Goal: Feedback & Contribution: Submit feedback/report problem

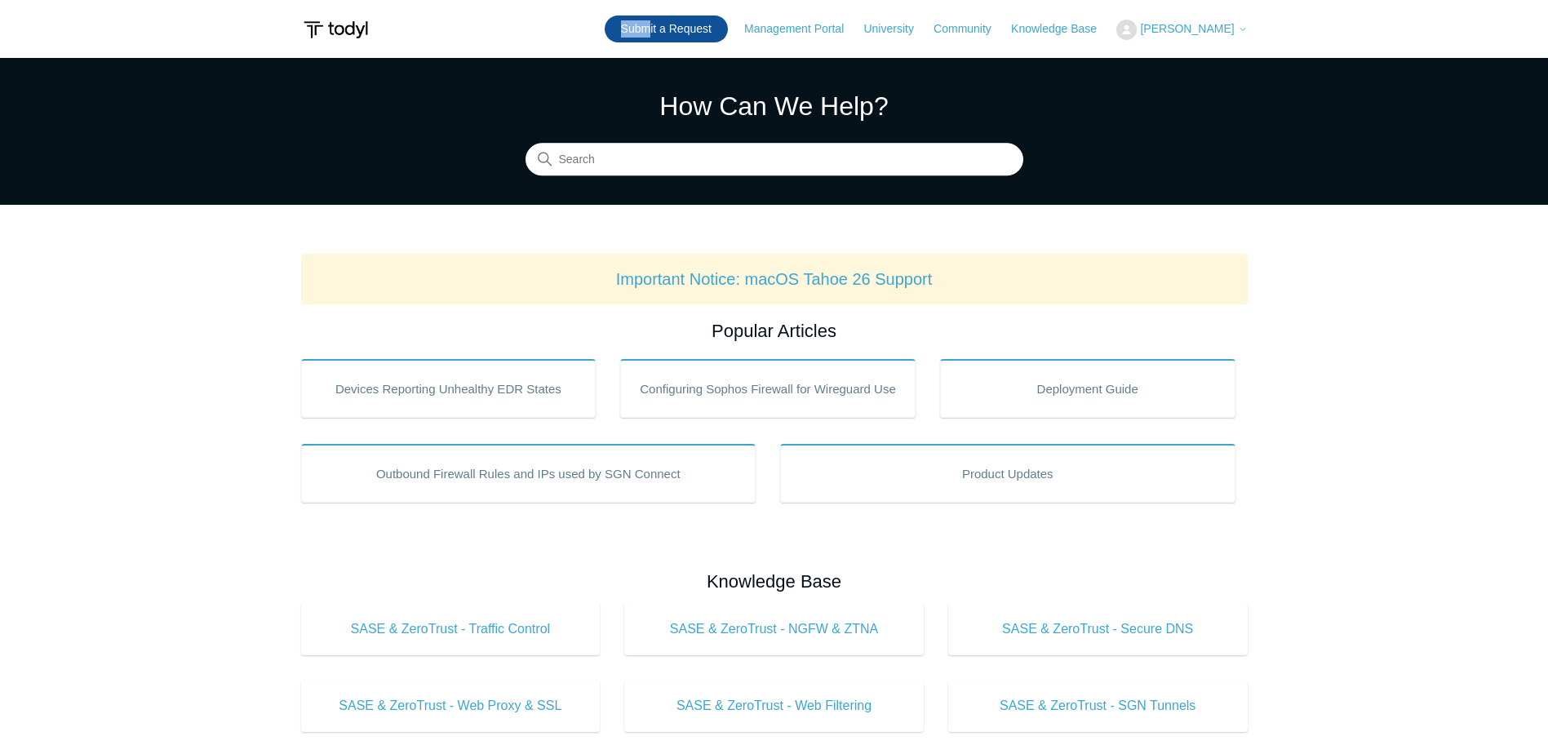
click at [662, 16] on header "Submit a Request Management Portal University Community Knowledge Base Miles Mc…" at bounding box center [774, 29] width 946 height 58
drag, startPoint x: 662, startPoint y: 16, endPoint x: 658, endPoint y: 26, distance: 10.9
click at [658, 26] on link "Submit a Request" at bounding box center [666, 29] width 123 height 27
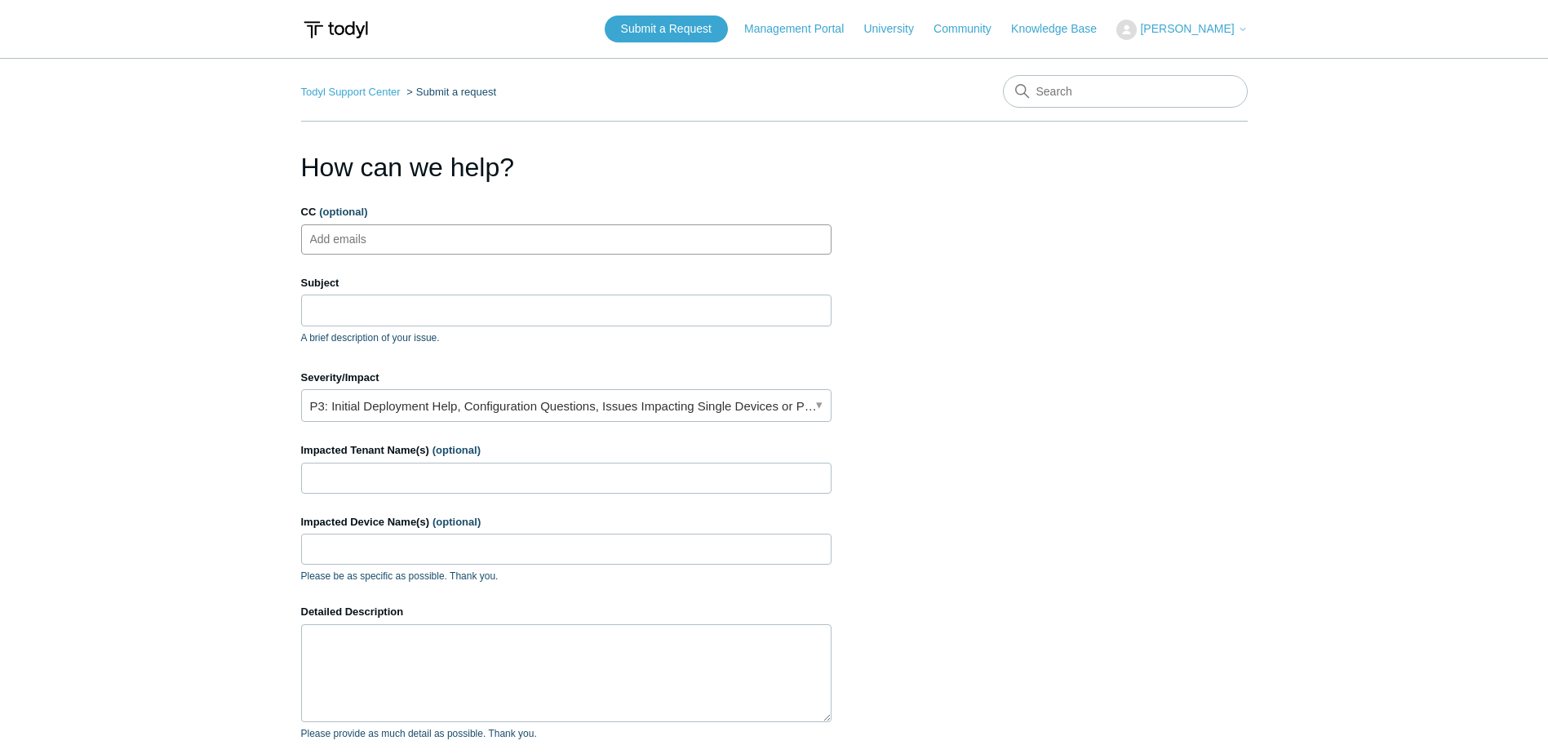
click at [577, 241] on ul "Add emails" at bounding box center [566, 239] width 530 height 30
click at [484, 313] on input "Subject" at bounding box center [566, 310] width 530 height 31
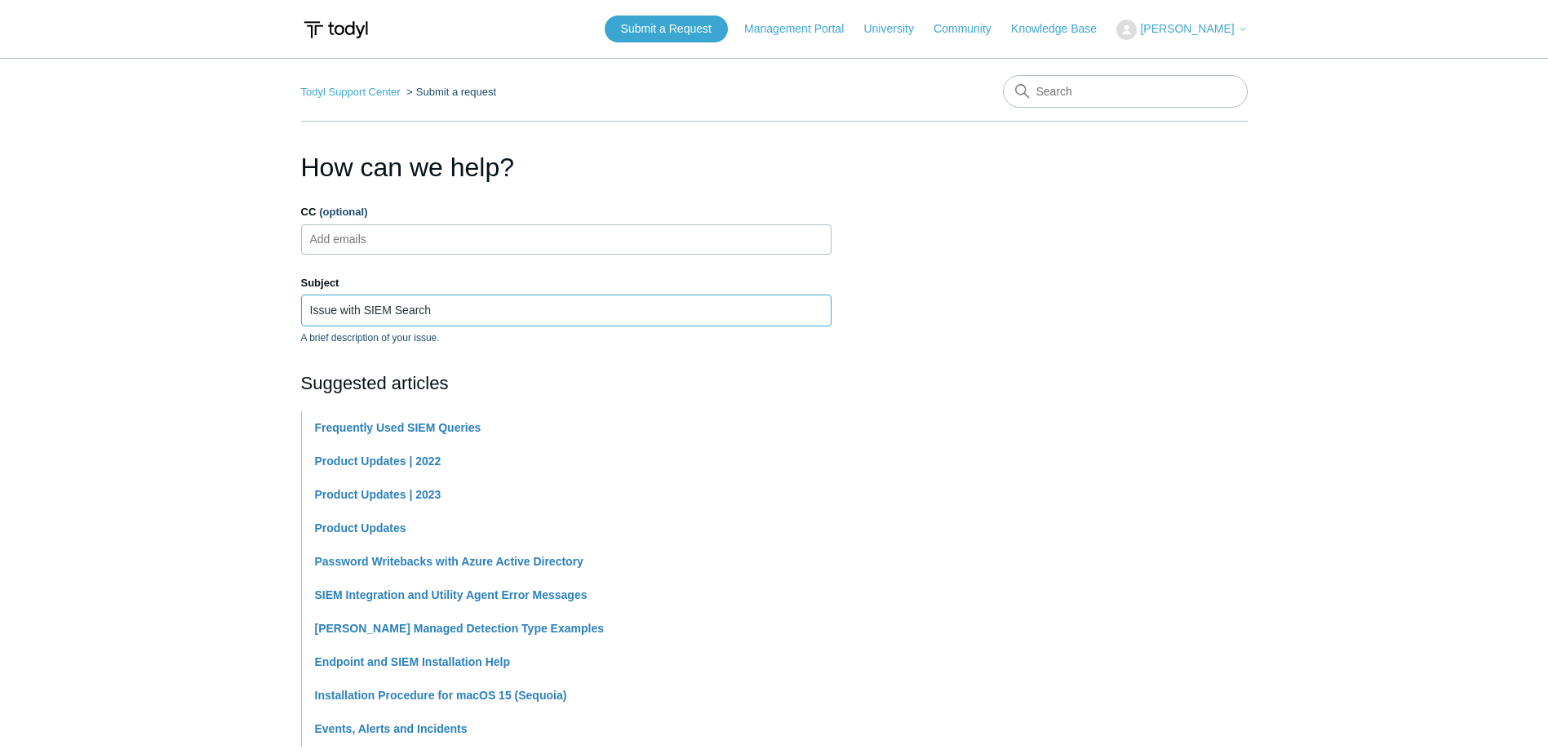
type input "Issue with SIEM Search"
click at [205, 388] on main "Todyl Support Center Submit a request How can we help? CC (optional) Add emails…" at bounding box center [774, 677] width 1548 height 1238
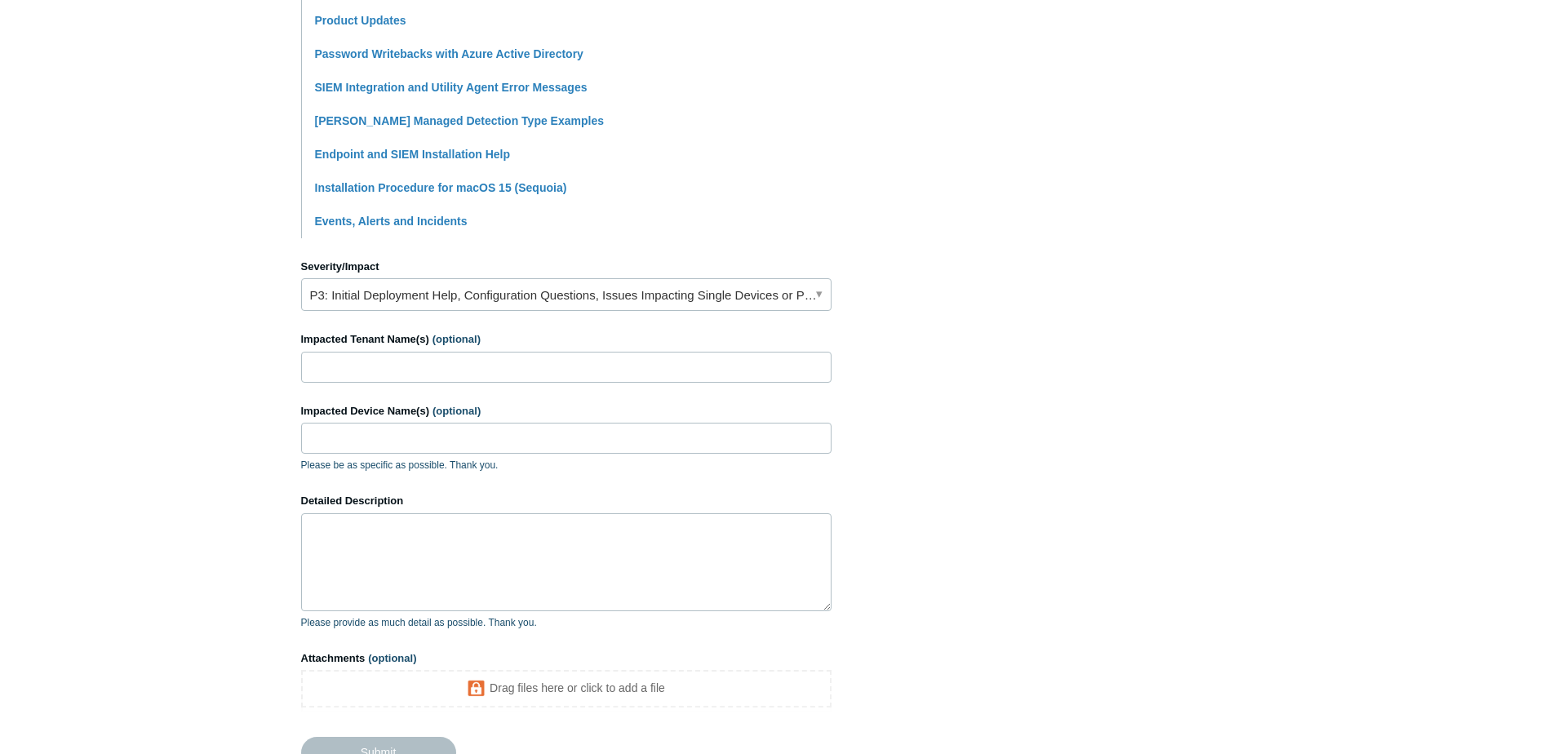
scroll to position [655, 0]
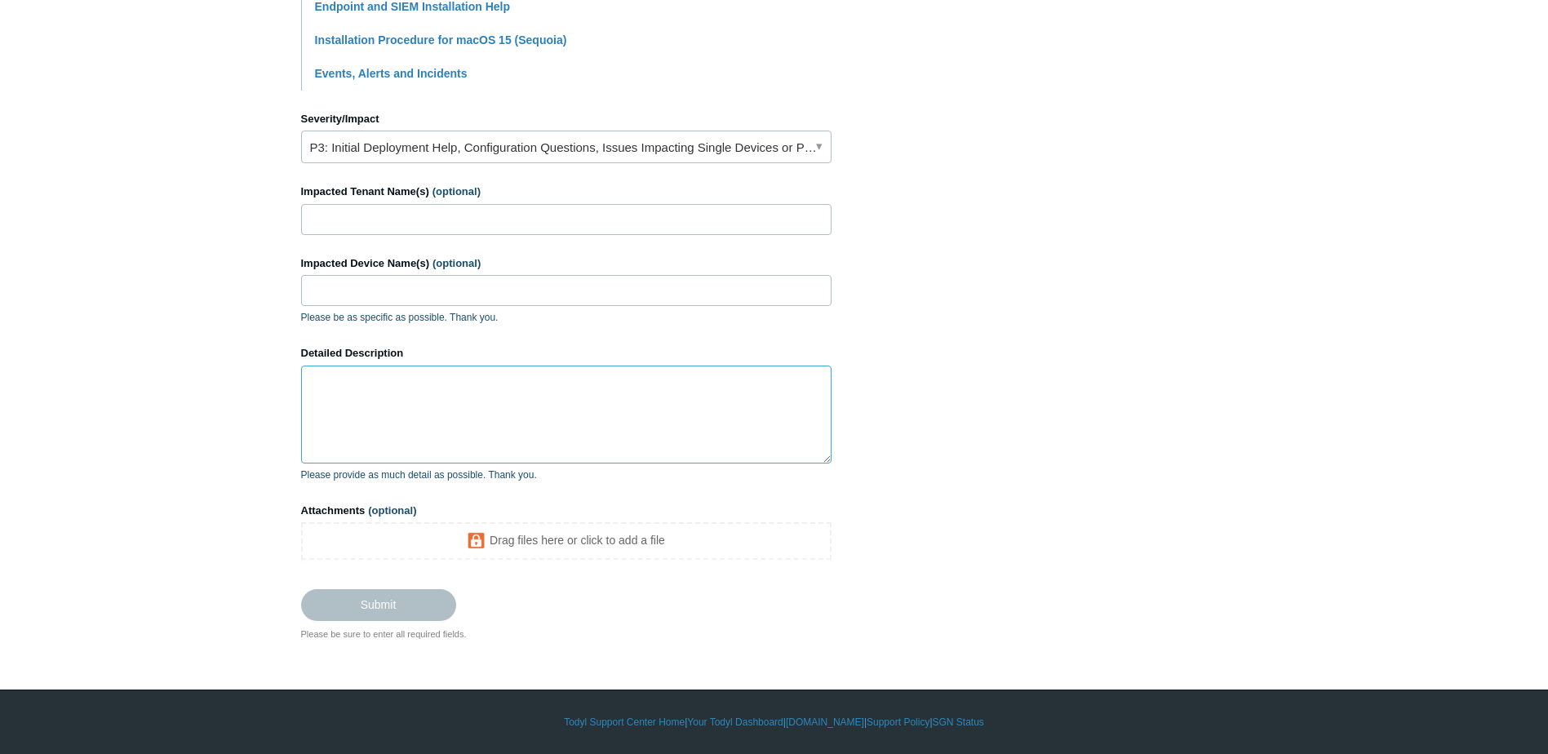
click at [397, 386] on textarea "Detailed Description" at bounding box center [566, 414] width 530 height 98
paste textarea "Unable to load search results Please try again in a few moments. If the issue p…"
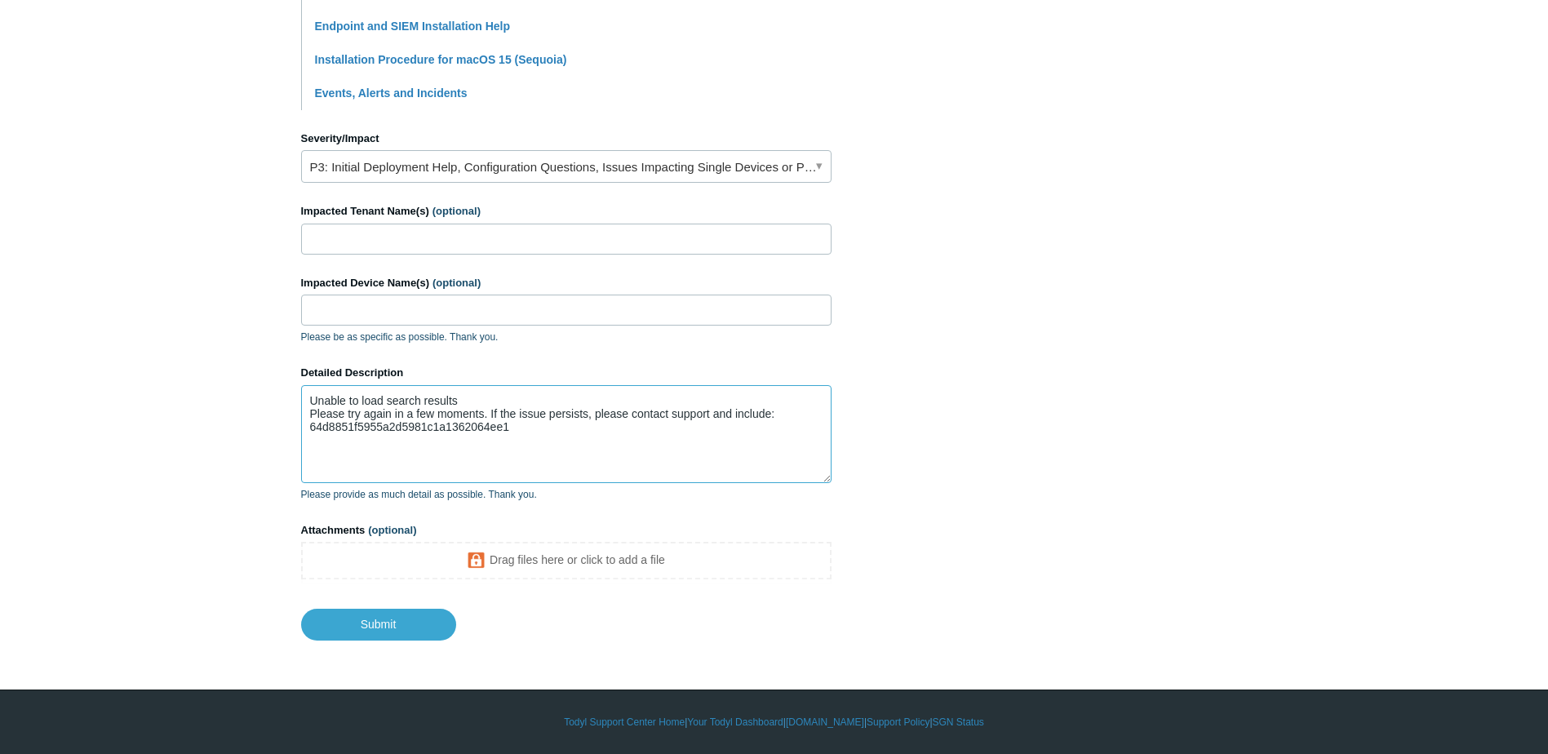
scroll to position [636, 0]
click at [307, 395] on textarea "Unable to load search results Please try again in a few moments. If the issue p…" at bounding box center [566, 434] width 530 height 98
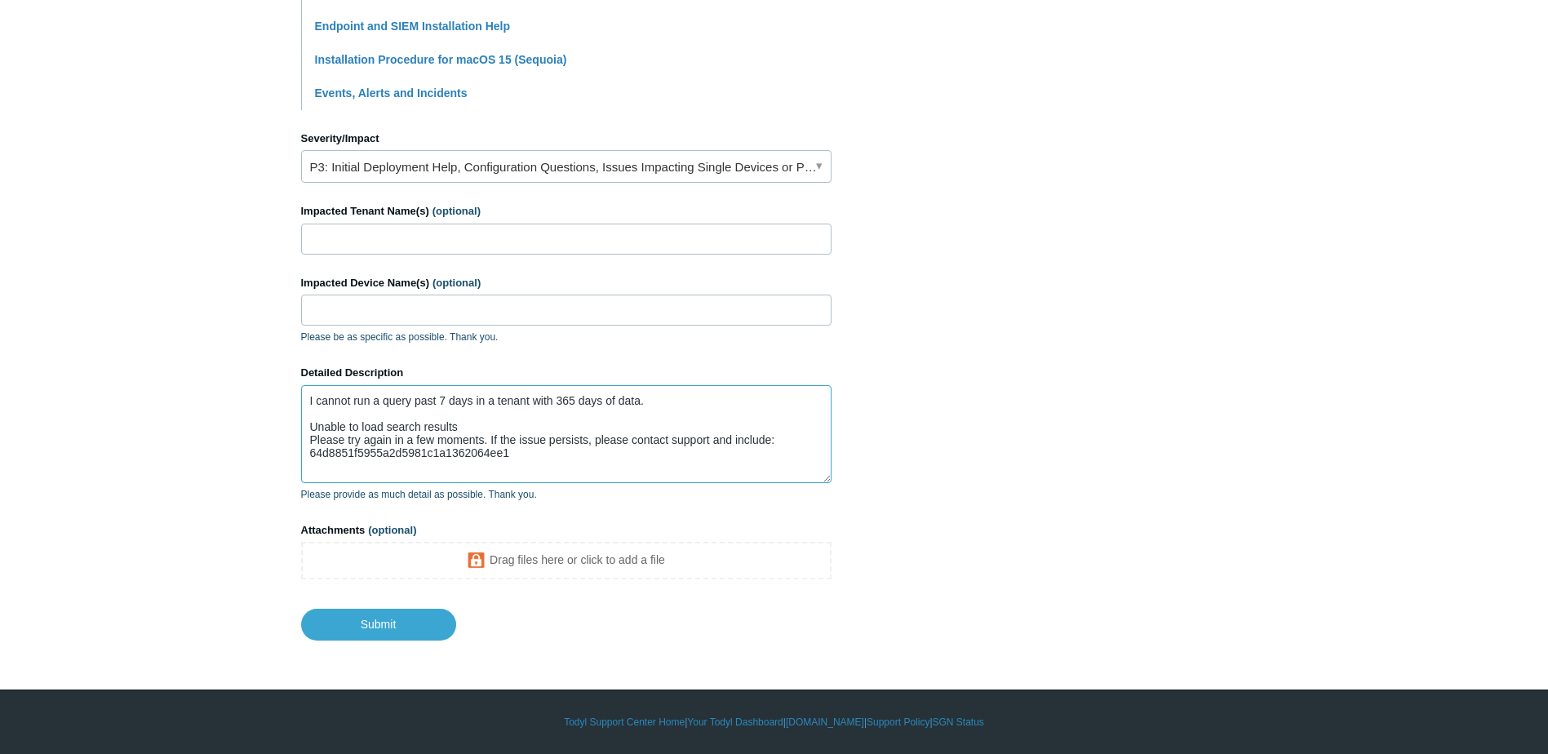
type textarea "I cannot run a query past 7 days in a tenant with 365 days of data. Unable to l…"
click at [420, 238] on input "Impacted Tenant Name(s) (optional)" at bounding box center [566, 239] width 530 height 31
type input "Maritime Partners"
click at [474, 171] on link "P3: Initial Deployment Help, Configuration Questions, Issues Impacting Single D…" at bounding box center [566, 166] width 530 height 33
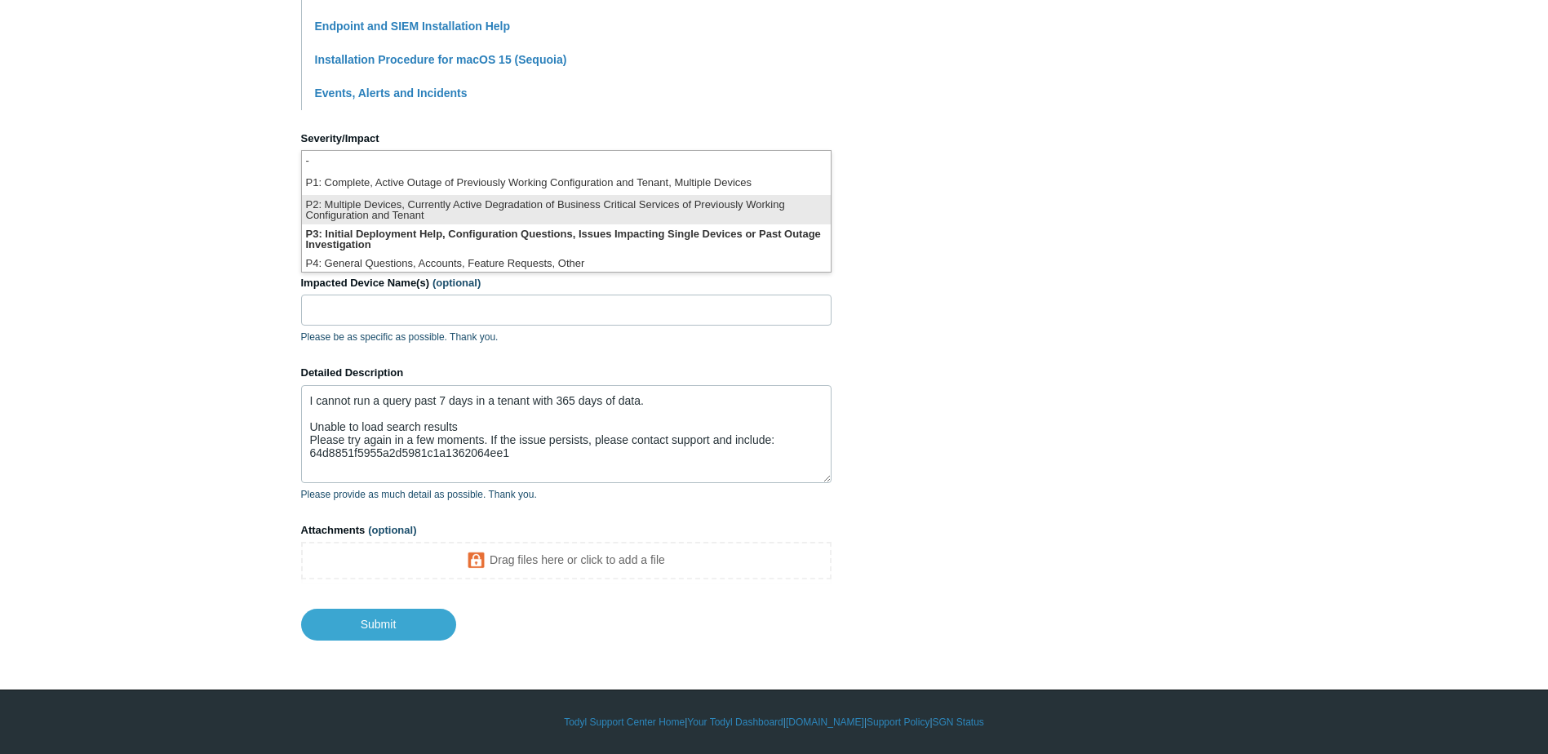
click at [476, 215] on li "P2: Multiple Devices, Currently Active Degradation of Business Critical Service…" at bounding box center [566, 209] width 529 height 29
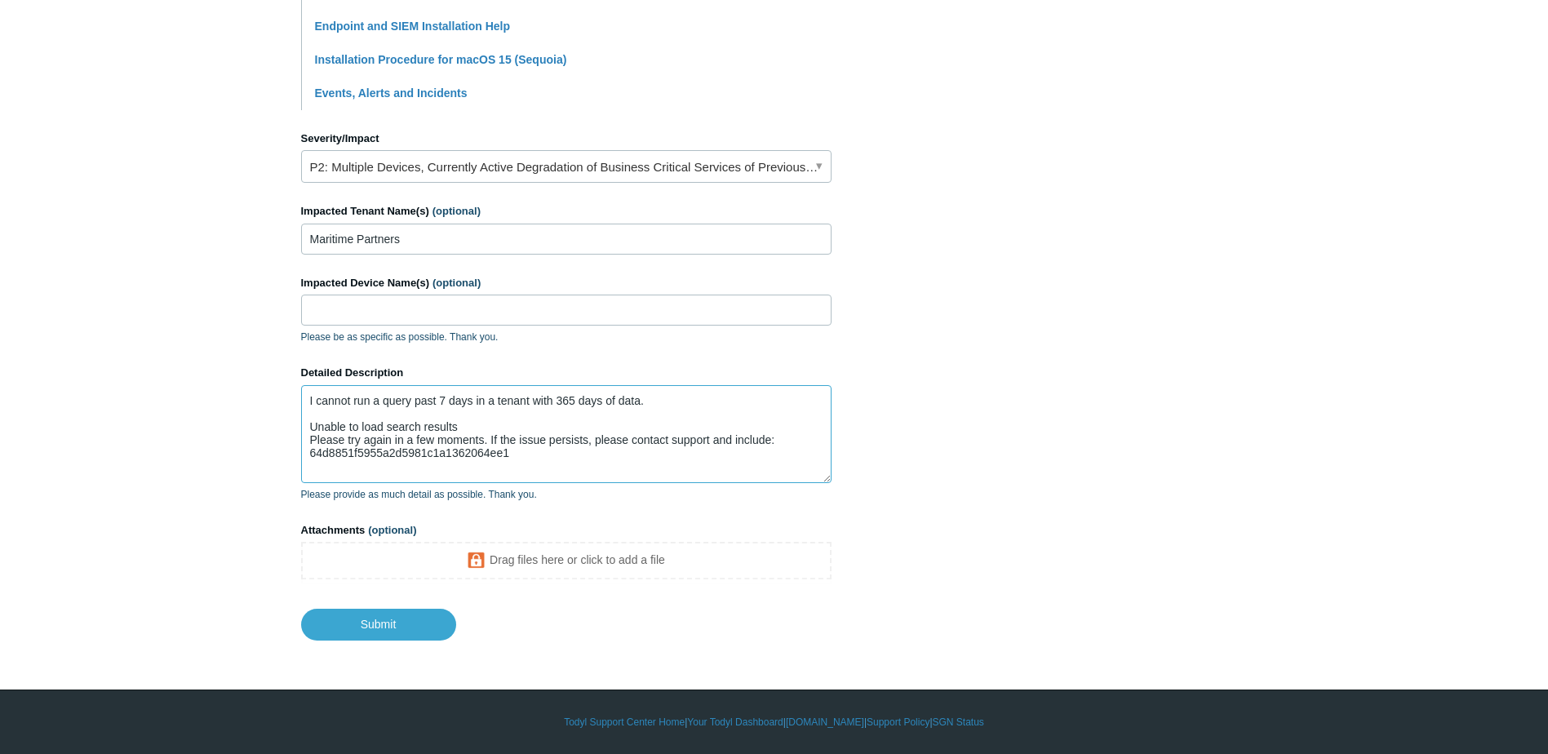
click at [667, 410] on textarea "I cannot run a query past 7 days in a tenant with 365 days of data. Unable to l…" at bounding box center [566, 434] width 530 height 98
click at [672, 404] on textarea "I cannot run a query past 7 days in a tenant with 365 days of data. Unable to l…" at bounding box center [566, 434] width 530 height 98
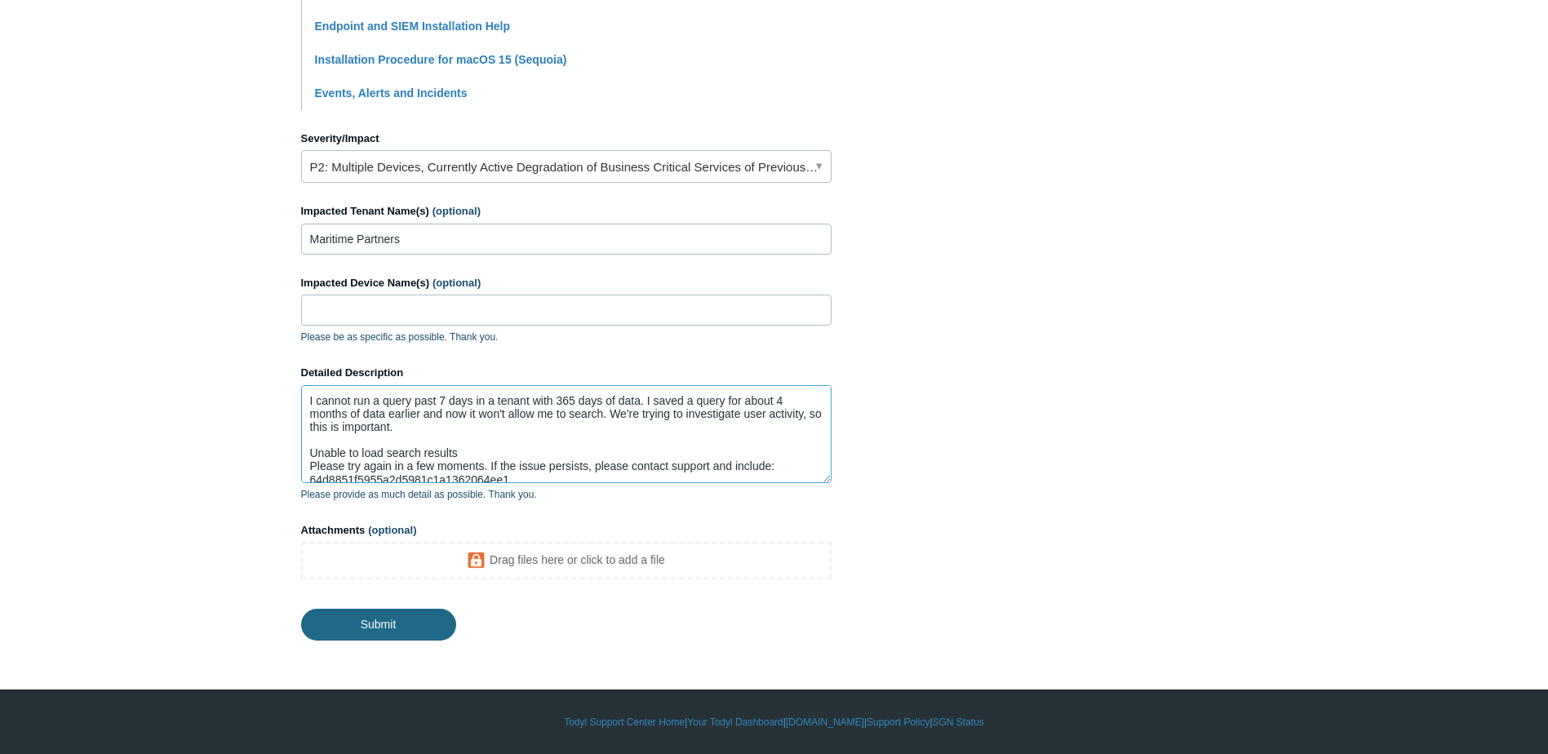
type textarea "I cannot run a query past 7 days in a tenant with 365 days of data. I saved a q…"
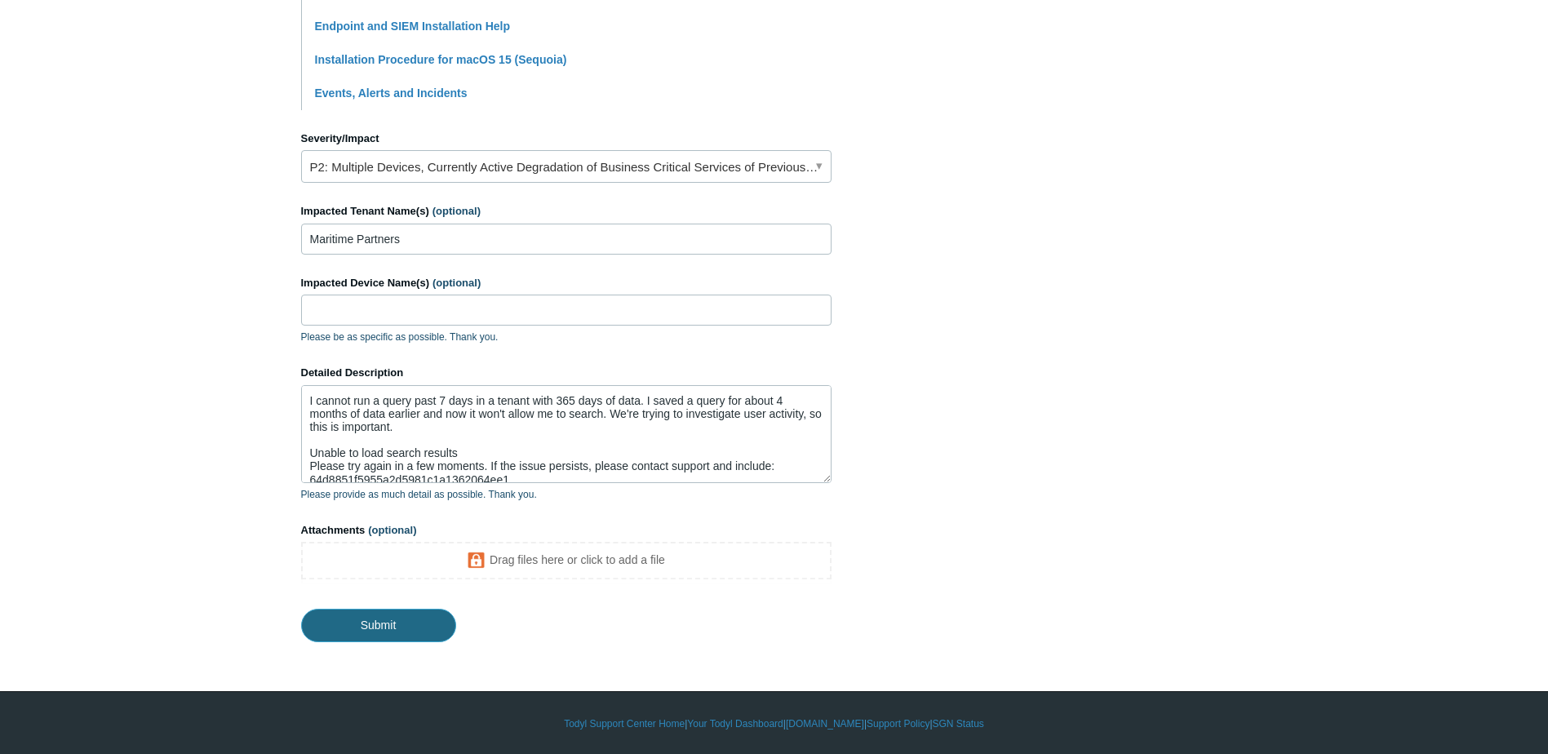
click at [325, 624] on input "Submit" at bounding box center [378, 625] width 155 height 33
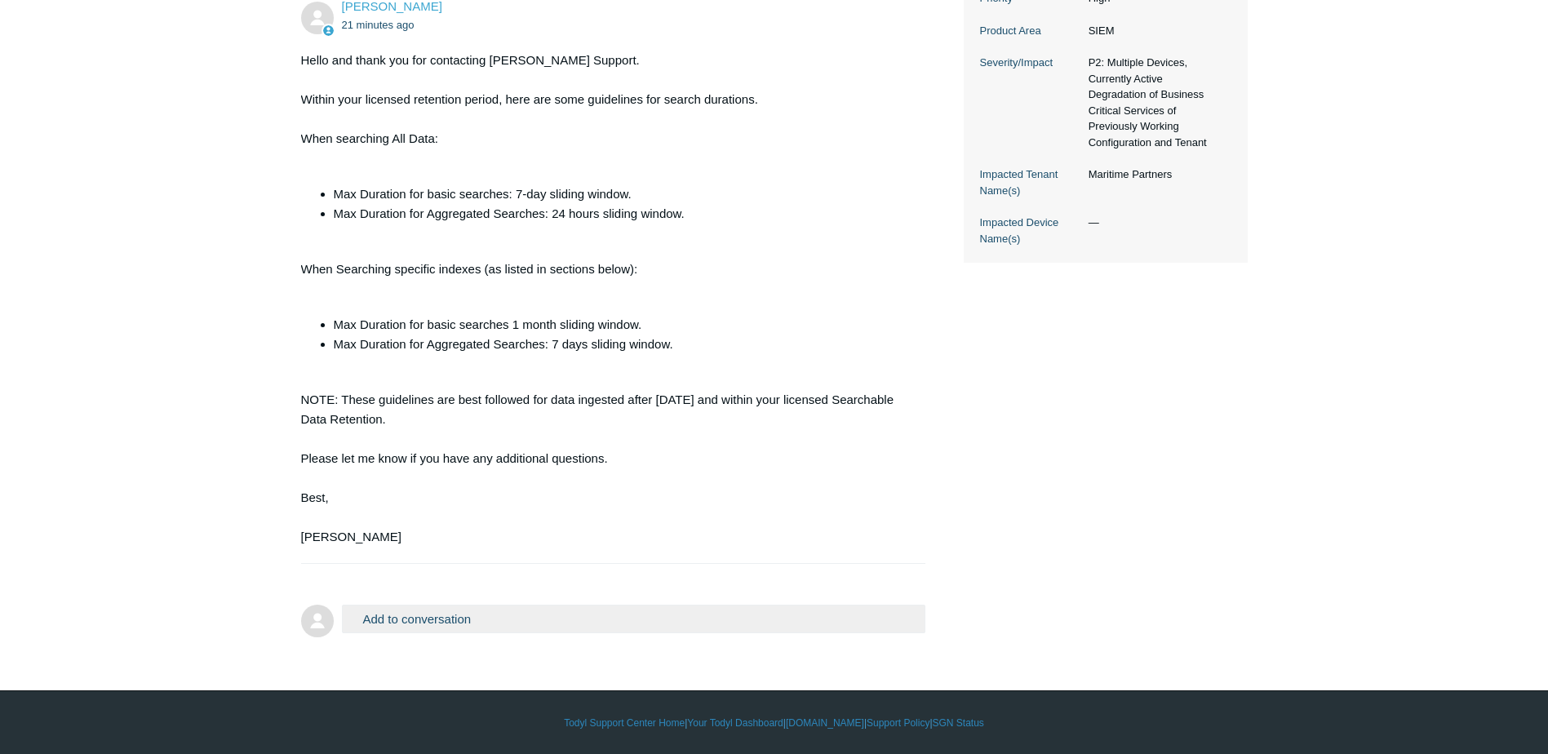
scroll to position [476, 0]
click at [449, 618] on button "Add to conversation" at bounding box center [634, 618] width 584 height 29
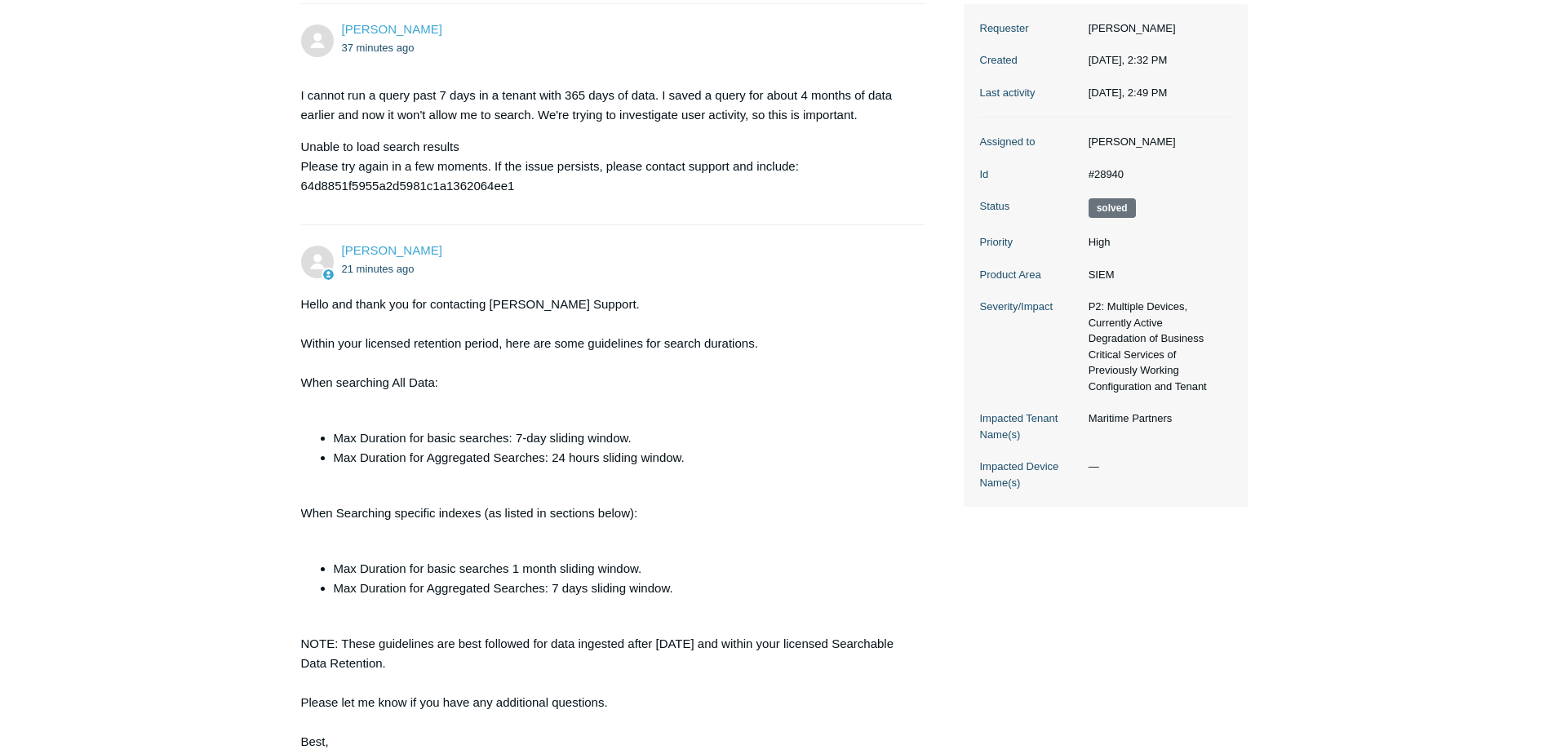
scroll to position [0, 0]
